Goal: Information Seeking & Learning: Find specific fact

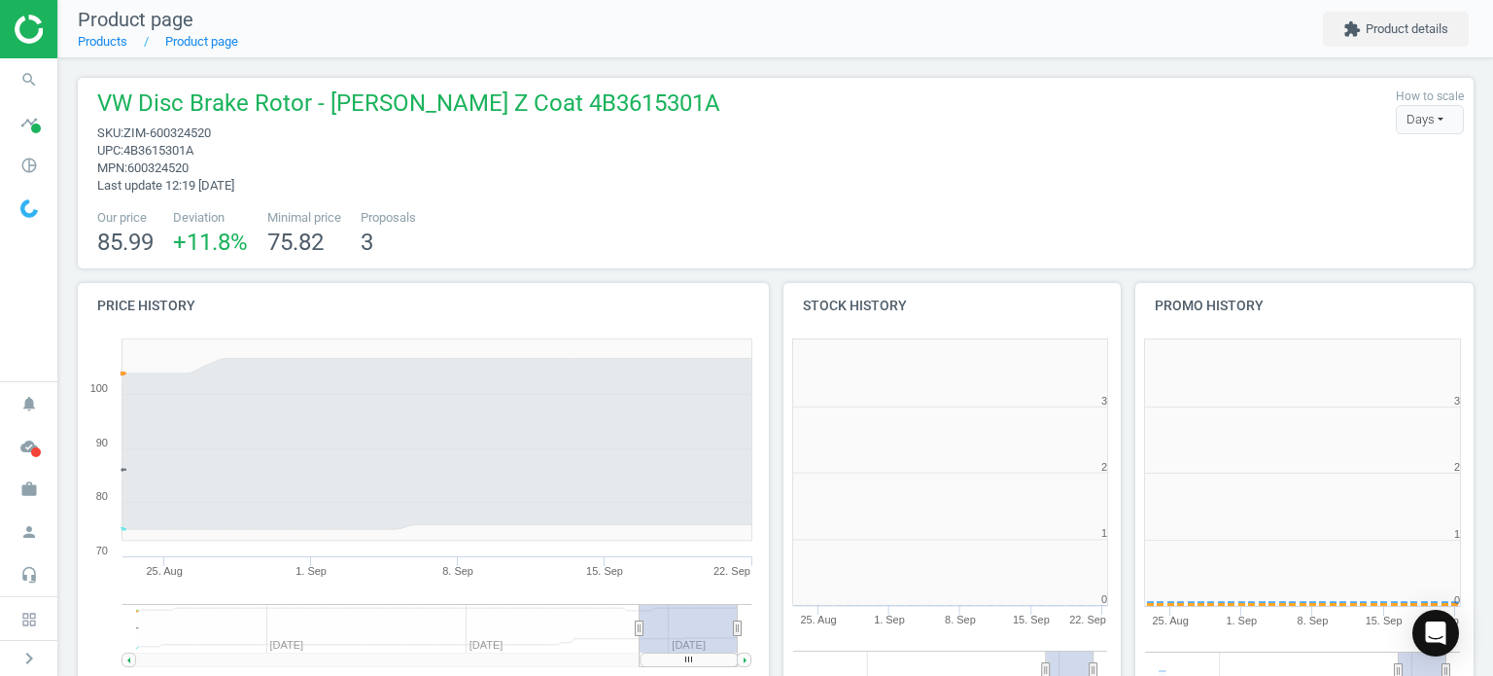
scroll to position [419, 364]
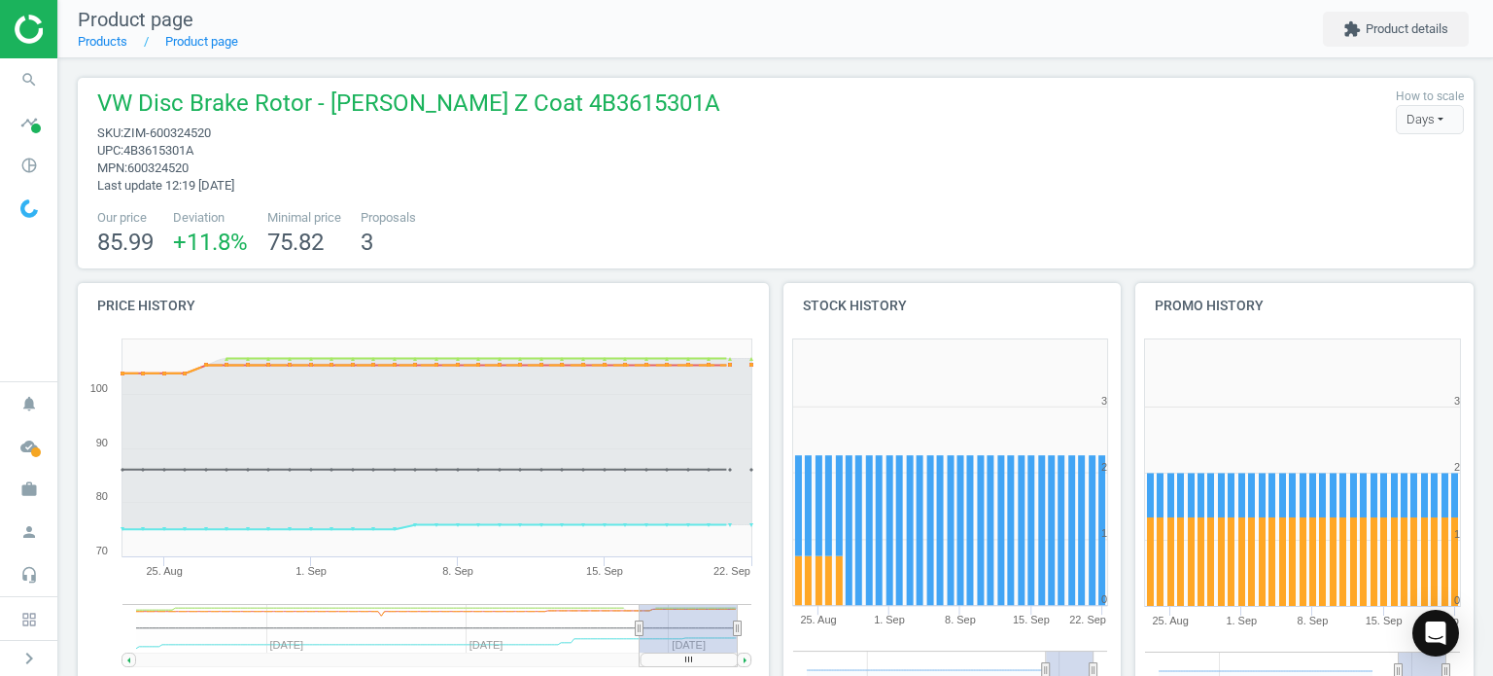
click at [36, 84] on icon "search" at bounding box center [29, 79] width 37 height 37
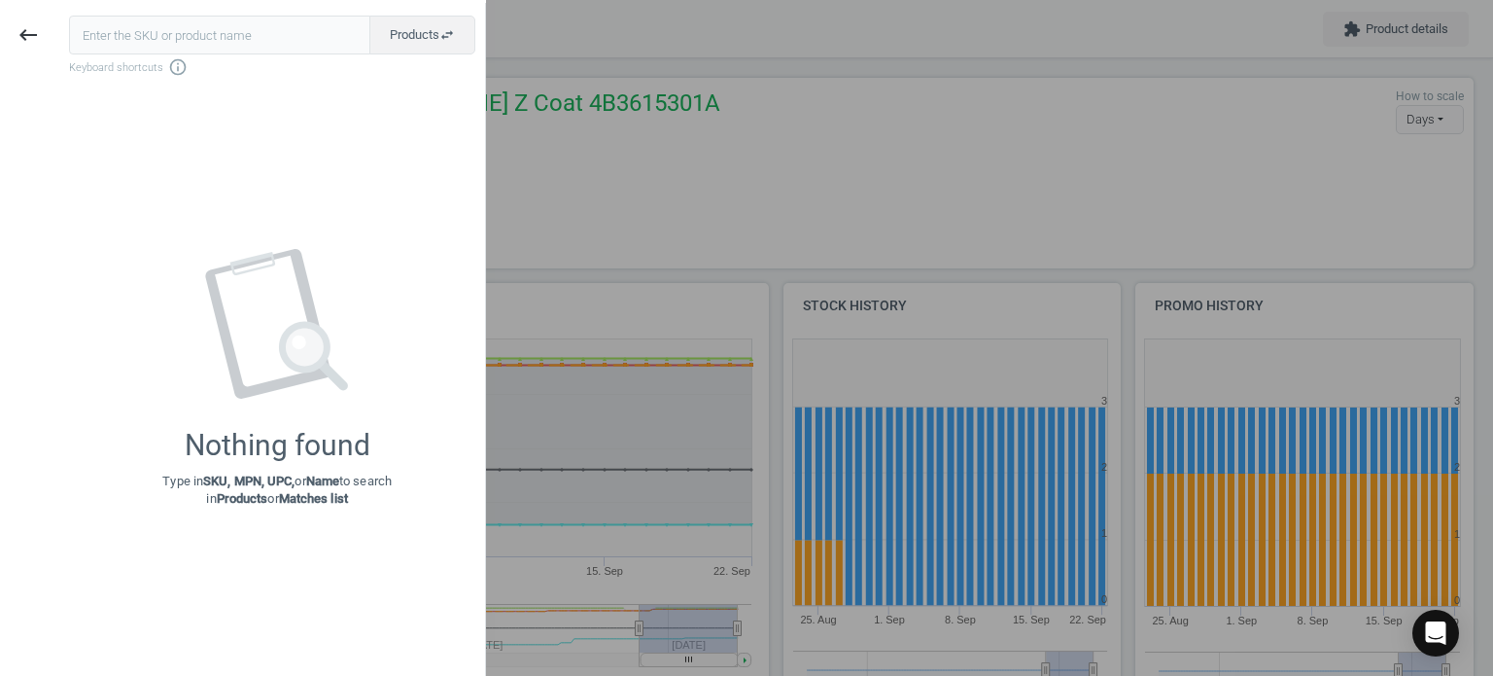
click at [166, 43] on input "text" at bounding box center [219, 35] width 301 height 39
type input "VIT-A2C6064074777"
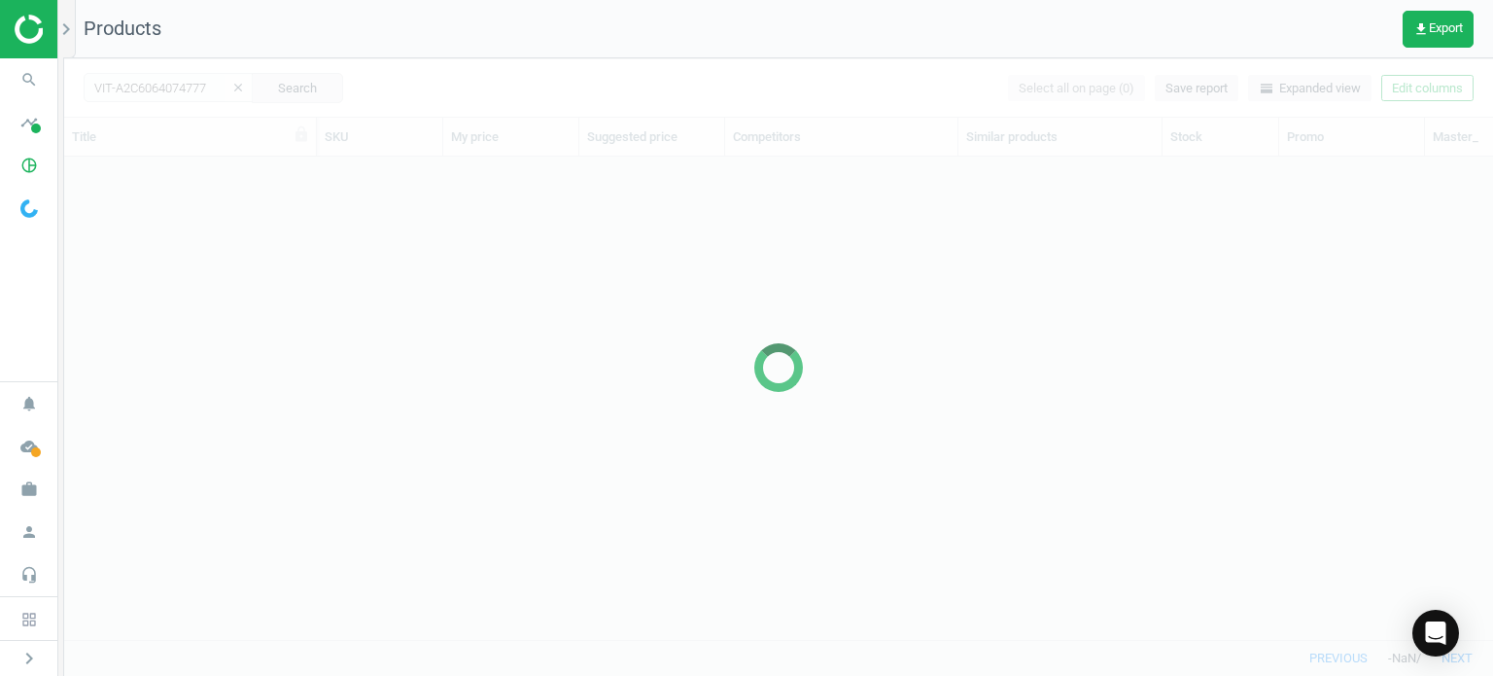
scroll to position [454, 1413]
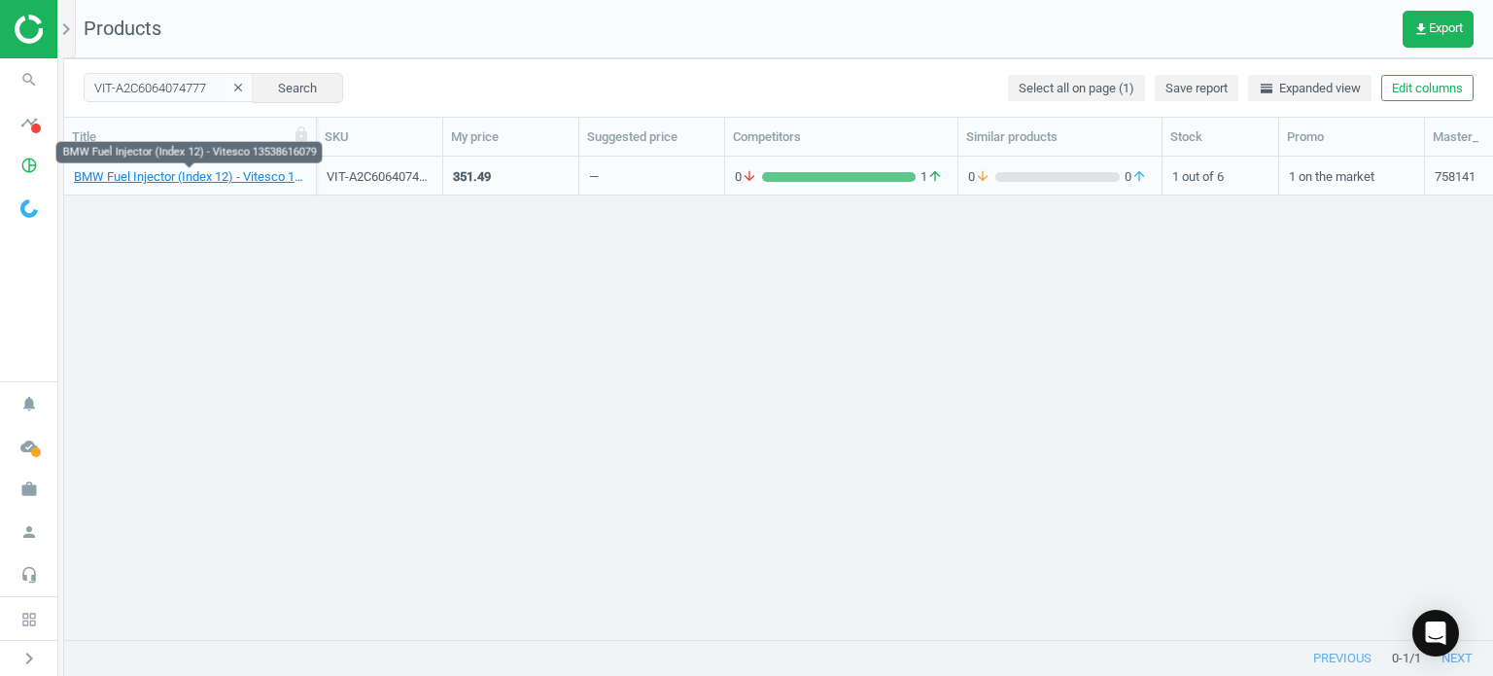
click at [213, 174] on link "BMW Fuel Injector (Index 12) - Vitesco 13538616079" at bounding box center [190, 176] width 232 height 17
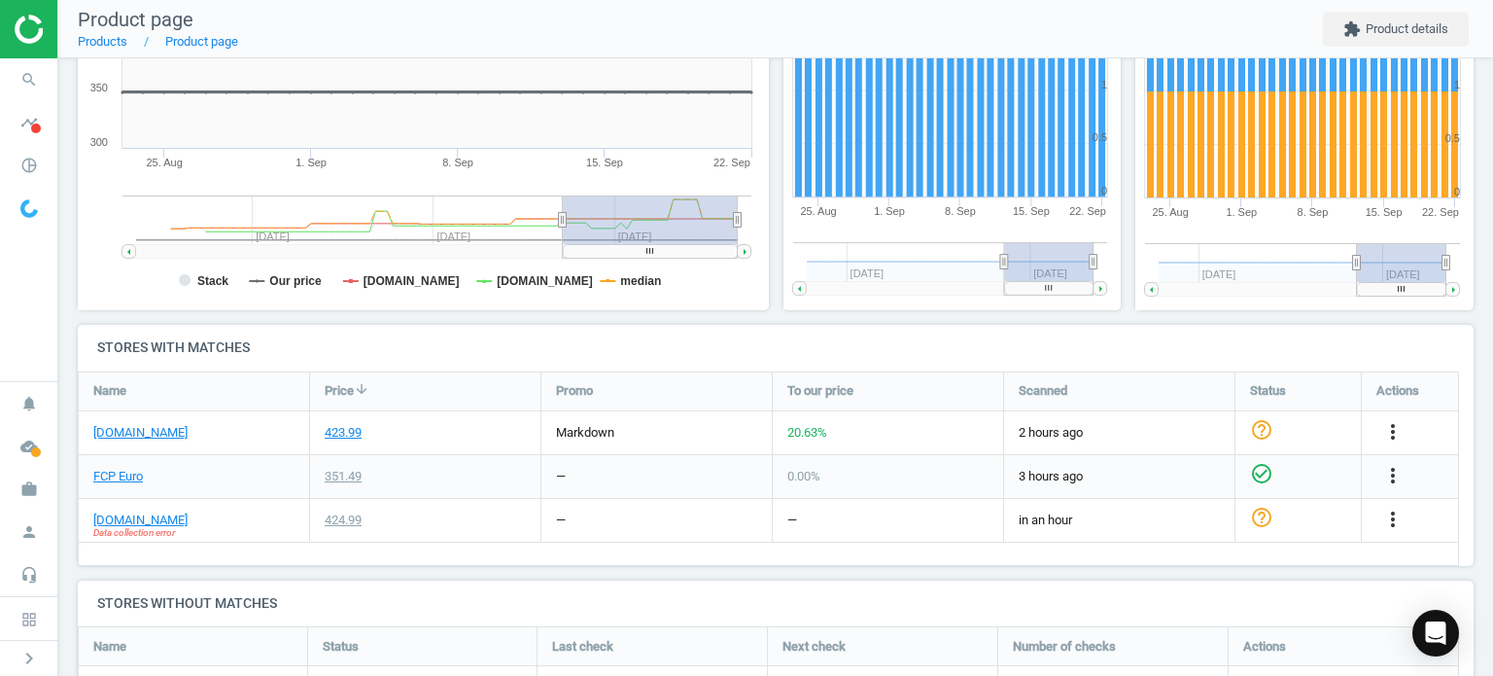
scroll to position [591, 0]
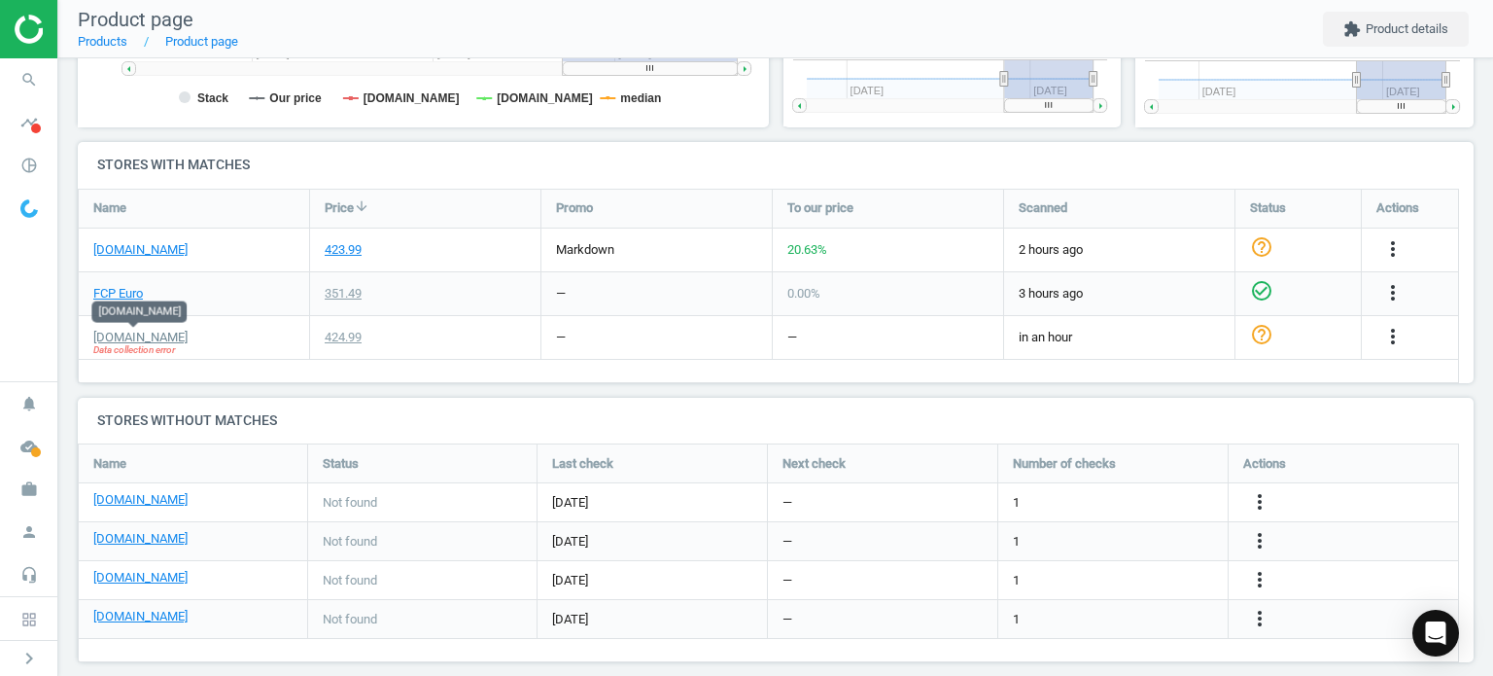
click at [153, 336] on link "[DOMAIN_NAME]" at bounding box center [140, 337] width 94 height 17
click at [164, 247] on link "[DOMAIN_NAME]" at bounding box center [140, 249] width 94 height 17
click at [113, 291] on link "FCP Euro" at bounding box center [118, 293] width 50 height 17
click at [25, 77] on icon "search" at bounding box center [29, 79] width 37 height 37
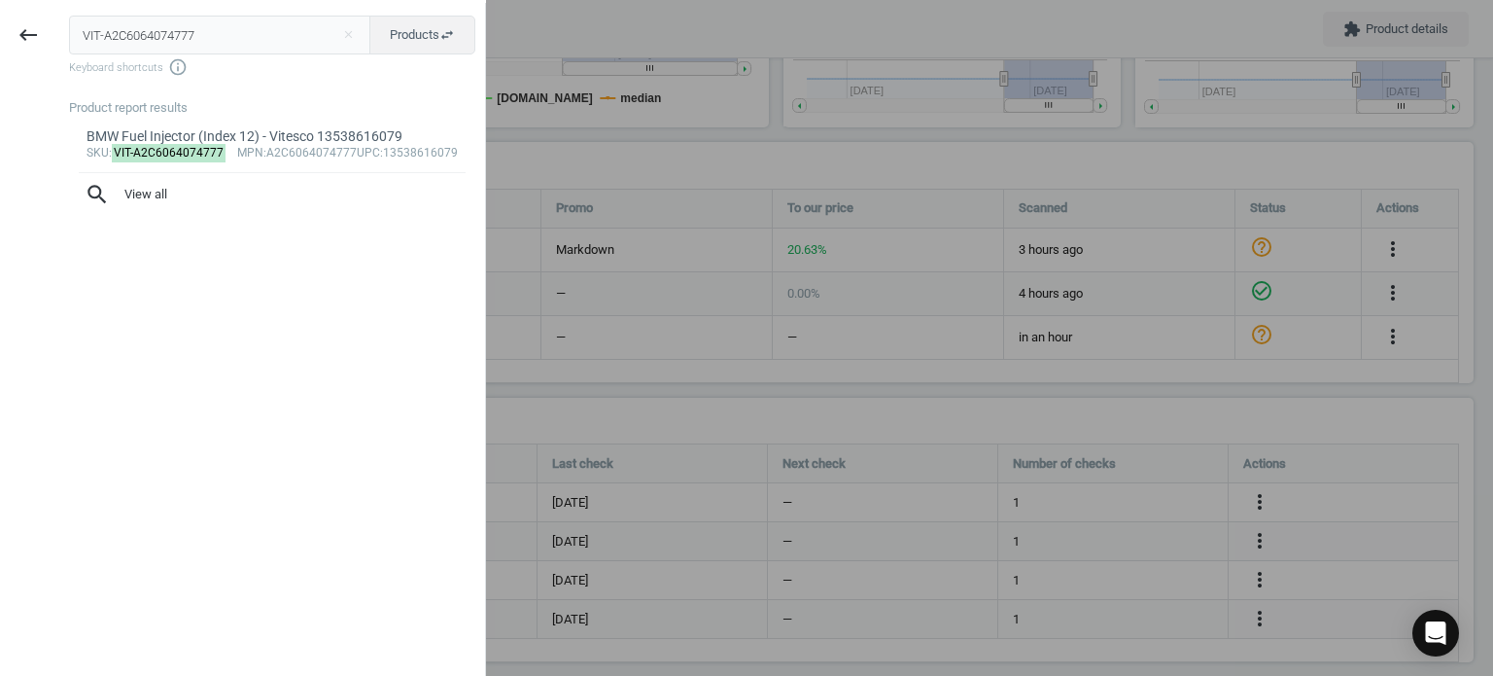
click at [159, 48] on input "VIT-A2C6064074777" at bounding box center [220, 35] width 302 height 39
type input "VEM-V15992107"
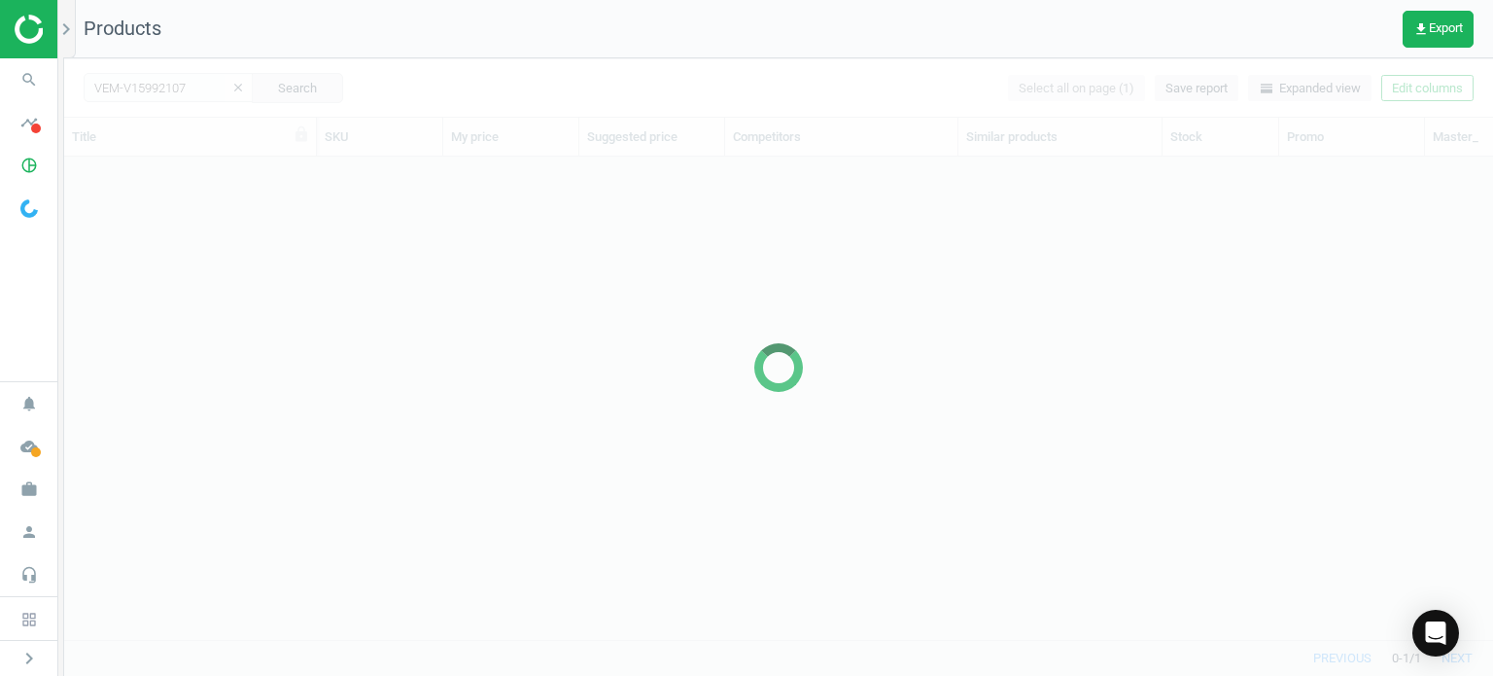
scroll to position [454, 1413]
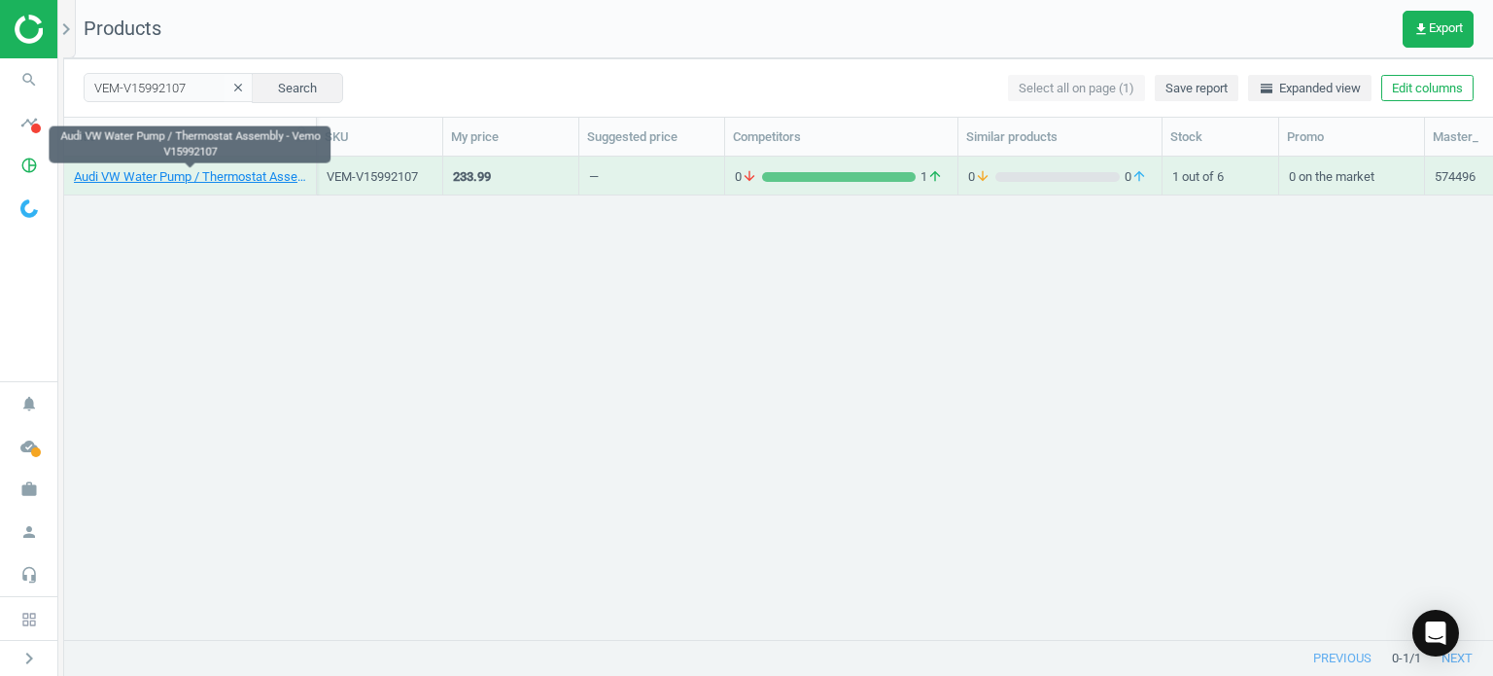
click at [226, 175] on link "Audi VW Water Pump / Thermostat Assembly - Vemo V15992107" at bounding box center [190, 176] width 232 height 17
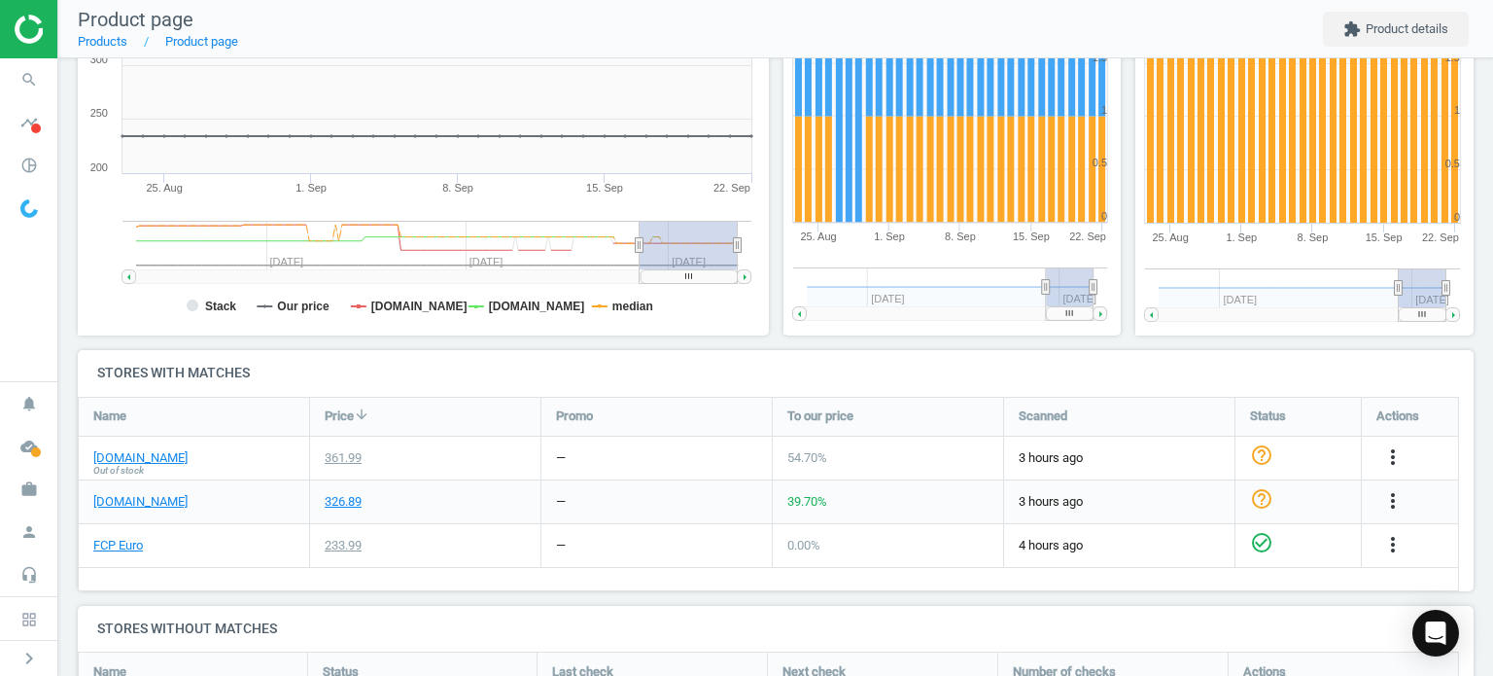
scroll to position [385, 0]
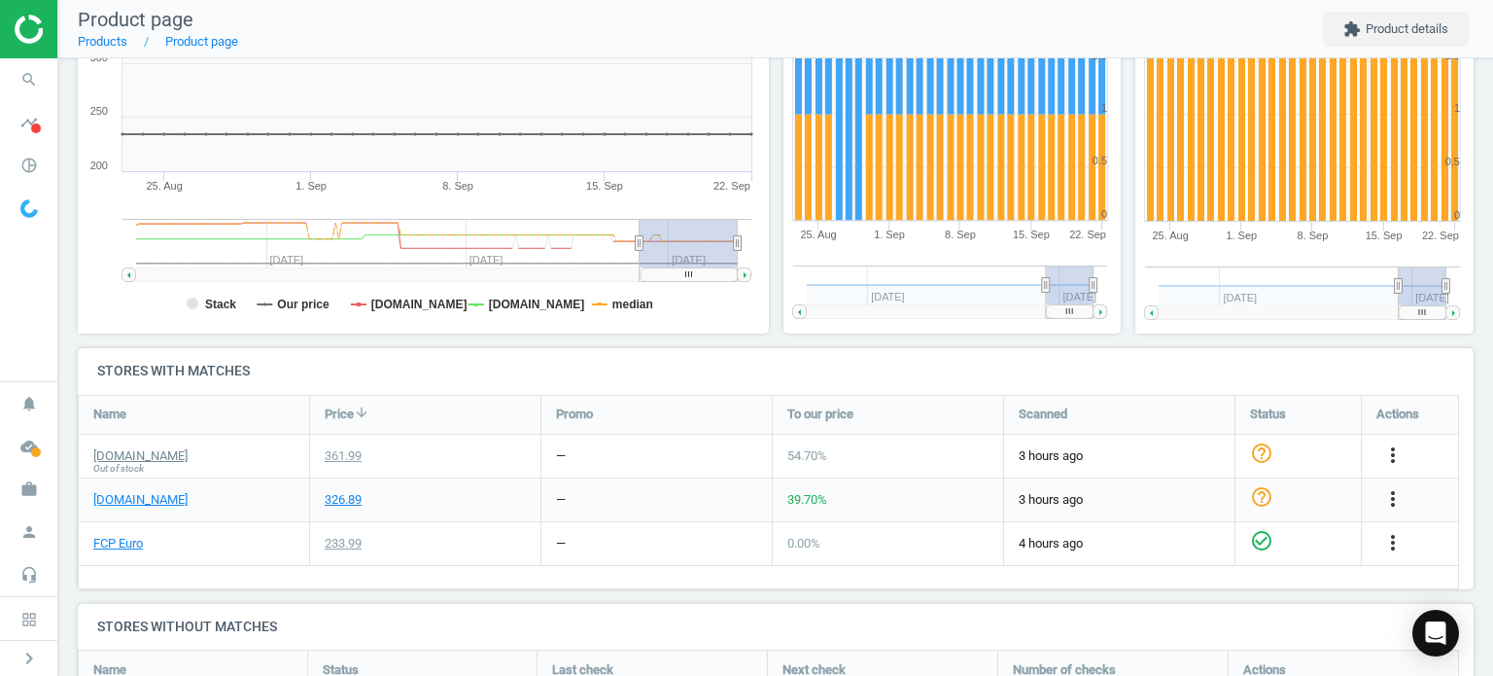
click at [141, 447] on link "[DOMAIN_NAME]" at bounding box center [140, 455] width 94 height 17
click at [124, 535] on link "FCP Euro" at bounding box center [118, 543] width 50 height 17
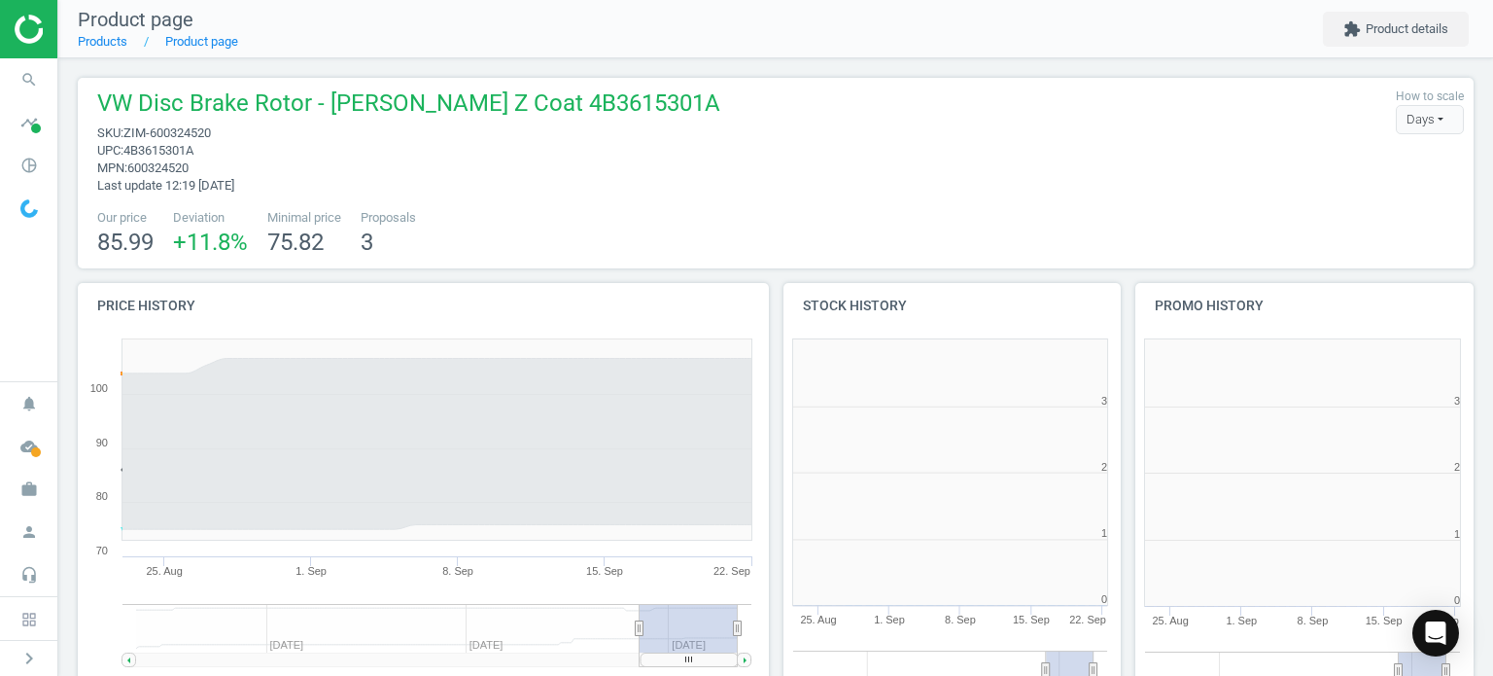
scroll to position [419, 364]
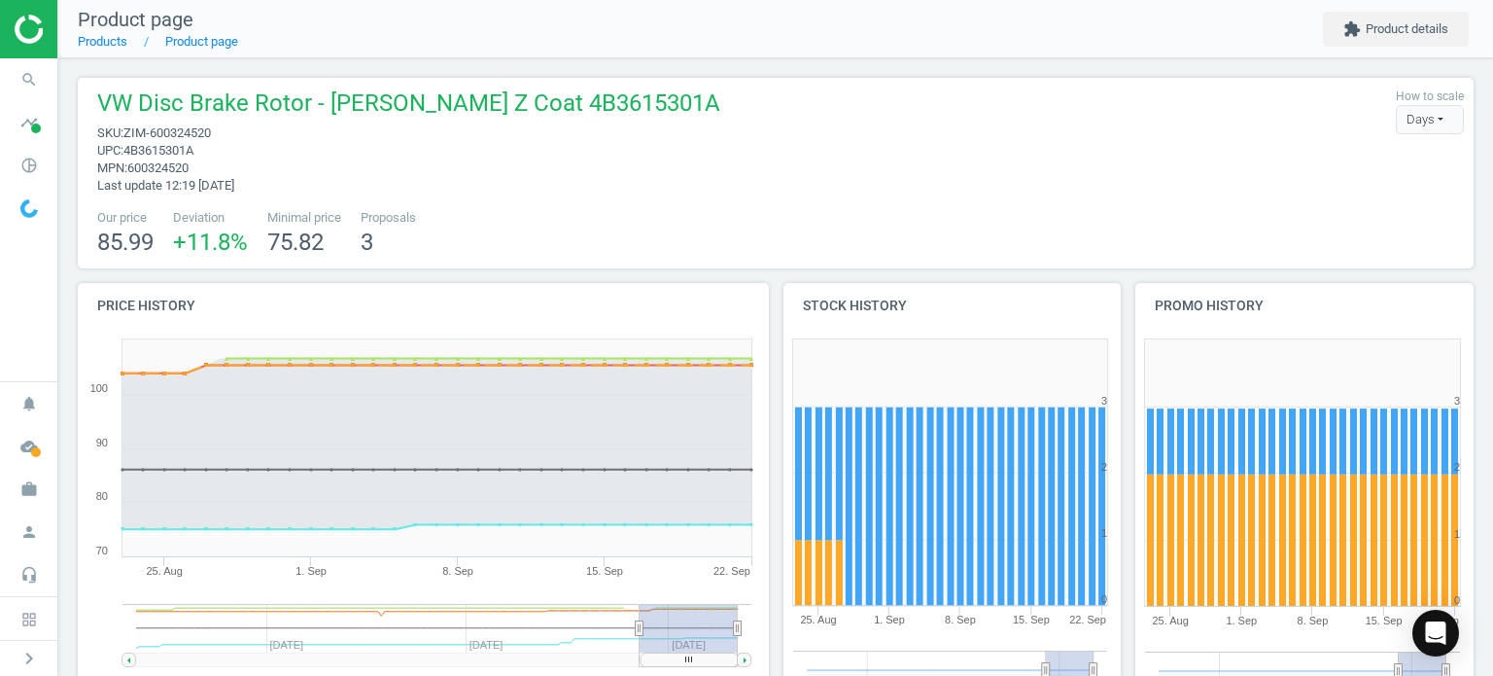
click at [31, 78] on icon "search" at bounding box center [29, 79] width 37 height 37
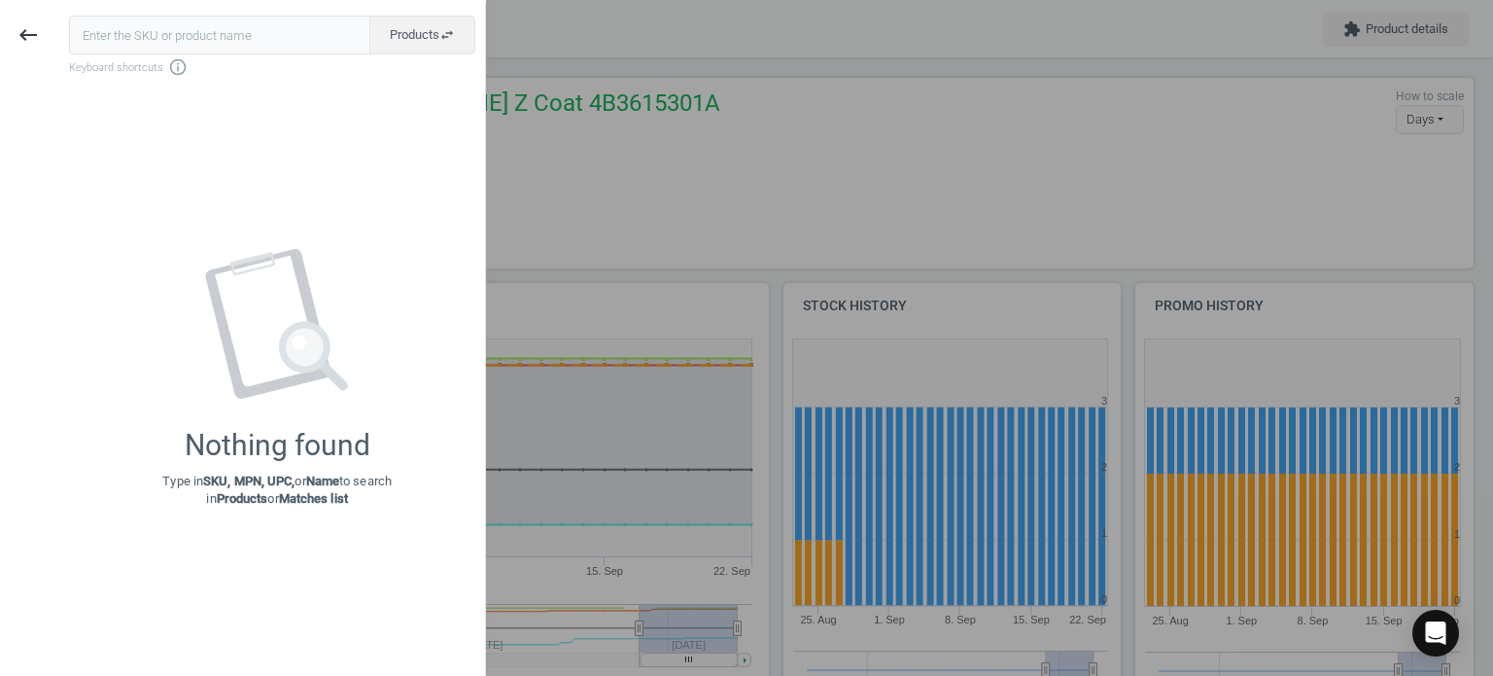
click at [140, 43] on input "text" at bounding box center [219, 35] width 301 height 39
type input "VEM-V15992107"
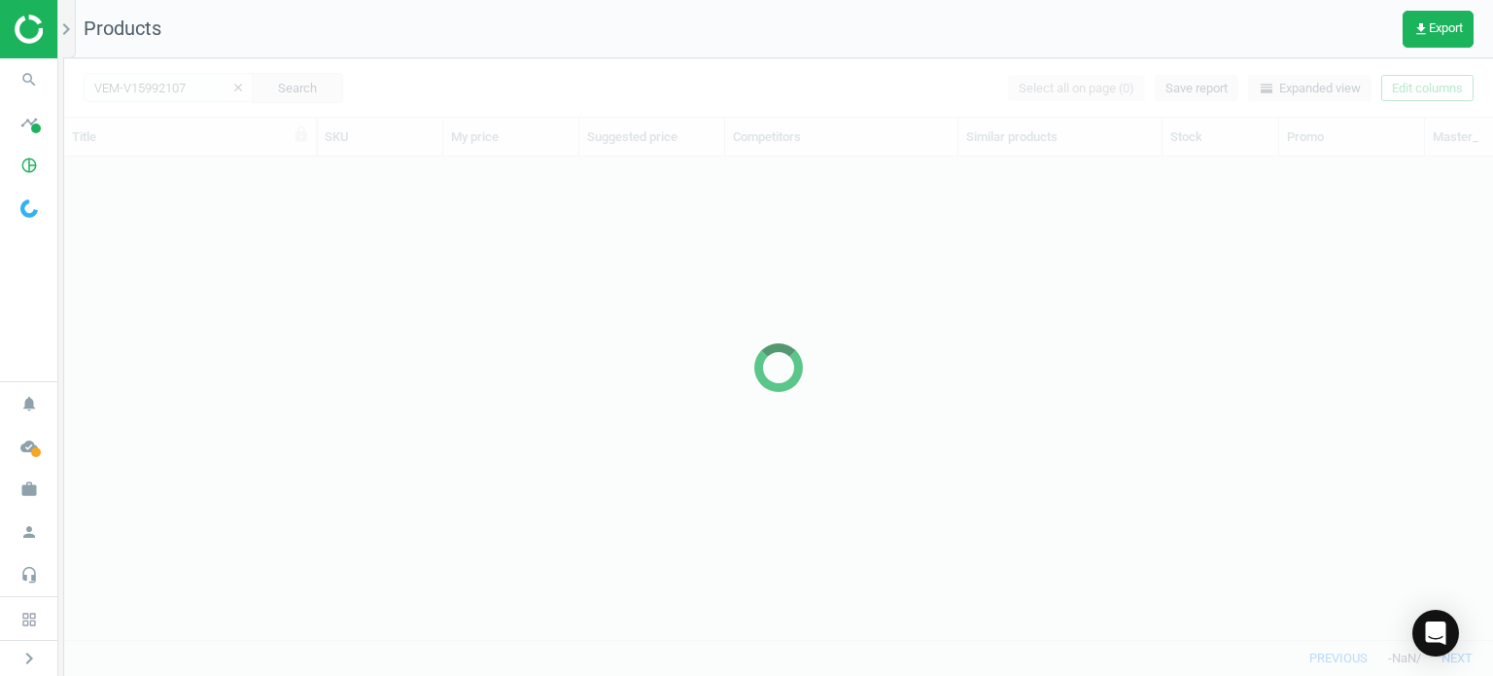
scroll to position [454, 1413]
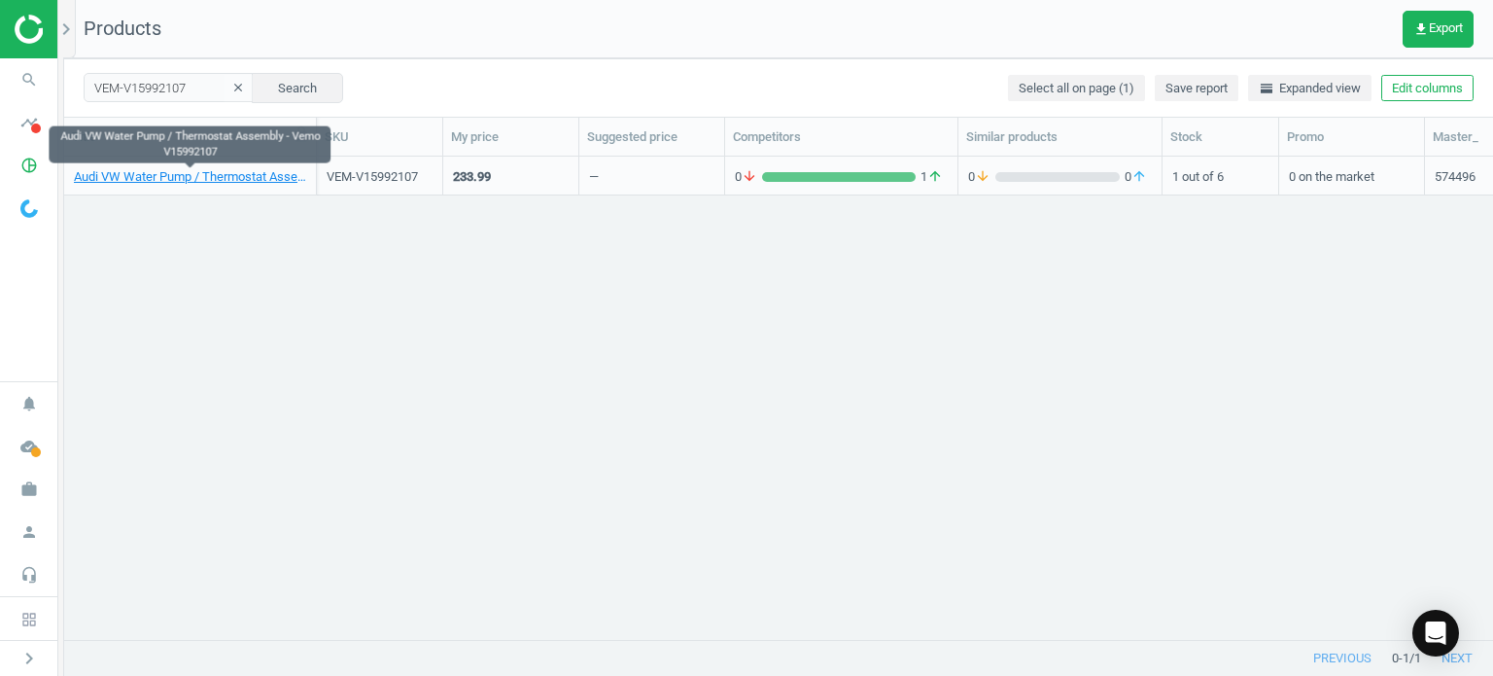
click at [217, 180] on link "Audi VW Water Pump / Thermostat Assembly - Vemo V15992107" at bounding box center [190, 176] width 232 height 17
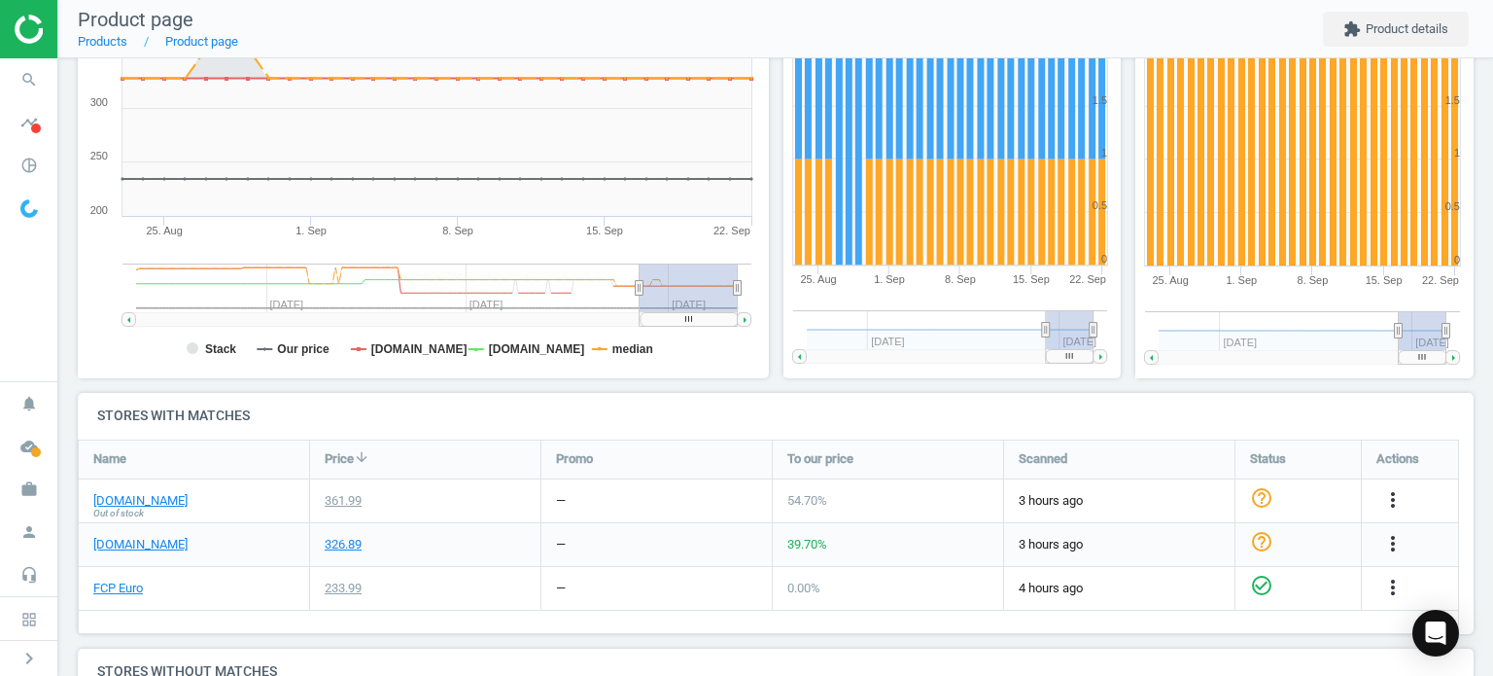
scroll to position [342, 0]
